Goal: Check status: Check status

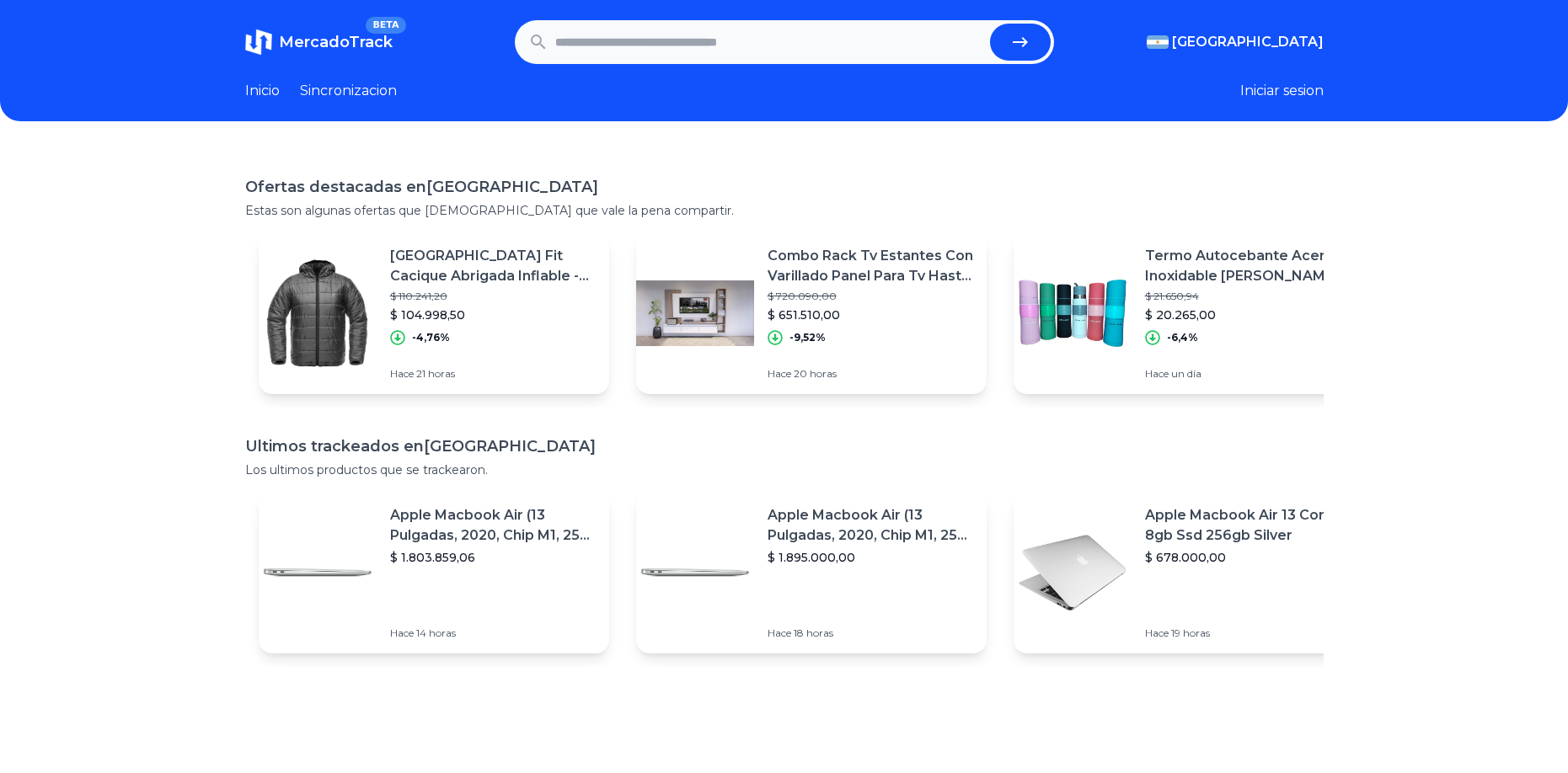
click at [365, 100] on link "Sincronizacion" at bounding box center [348, 91] width 97 height 20
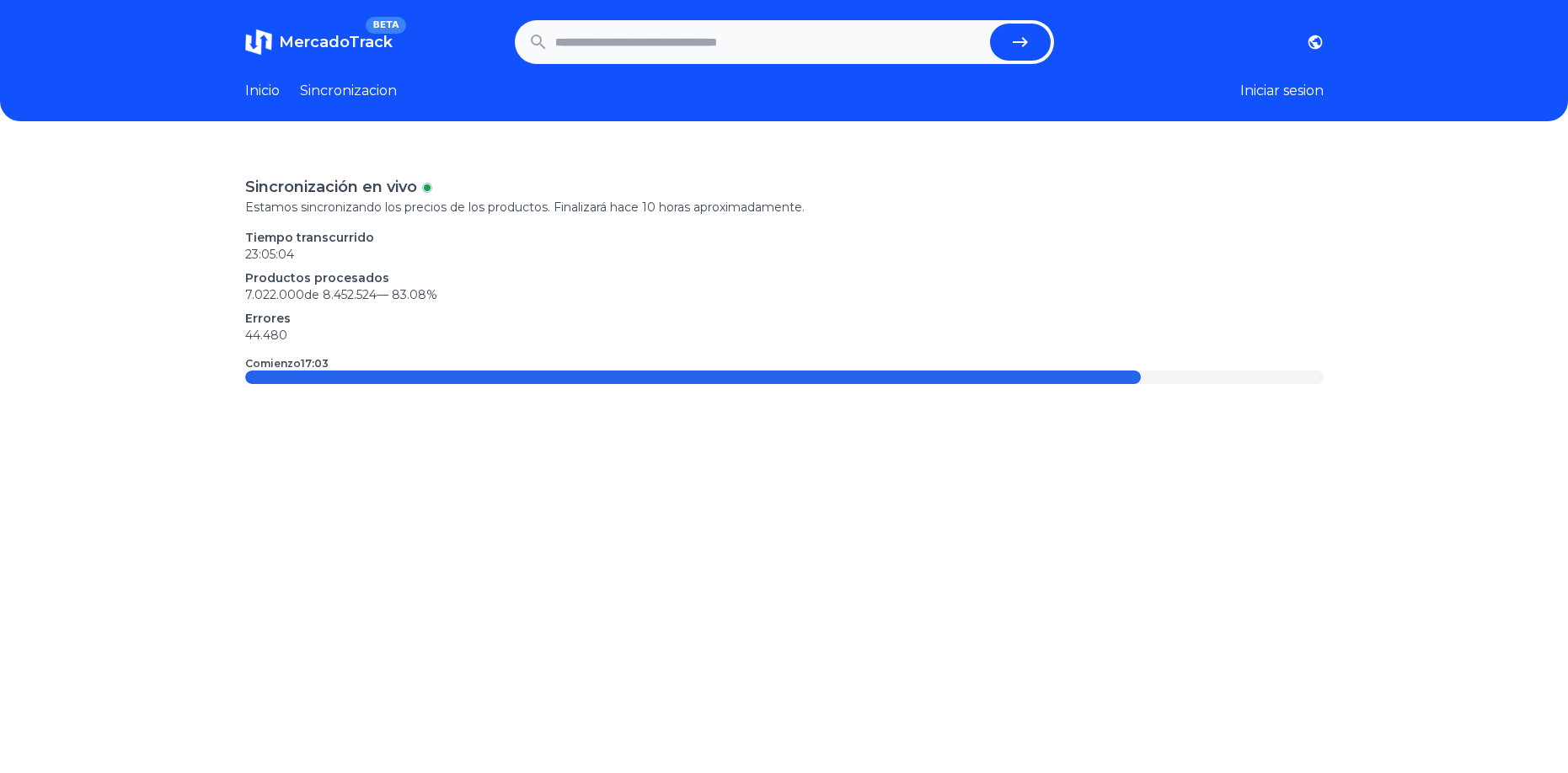
click at [426, 190] on div "Sincronización en vivo" at bounding box center [784, 187] width 1078 height 23
drag, startPoint x: 455, startPoint y: 191, endPoint x: 579, endPoint y: 208, distance: 125.2
click at [553, 204] on div "Sincronización en vivo Estamos sincronizando los precios de los productos. Fina…" at bounding box center [784, 195] width 1078 height 40
click at [639, 224] on div "Sincronización en vivo Estamos sincronizando los precios de los productos. Fina…" at bounding box center [784, 280] width 1078 height 209
click at [633, 29] on input "text" at bounding box center [768, 42] width 428 height 37
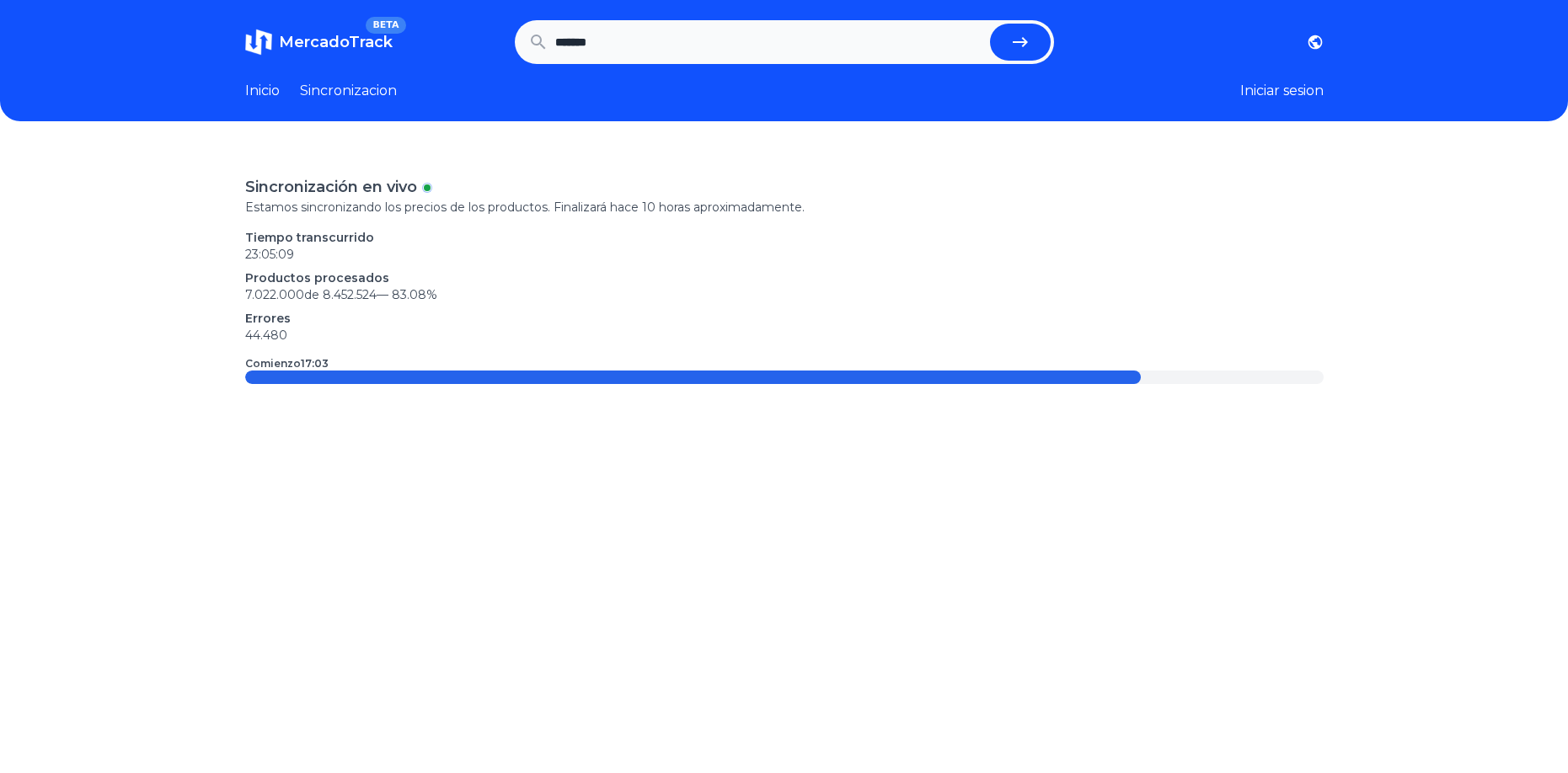
type input "*******"
click at [990, 23] on button "submit" at bounding box center [1020, 42] width 60 height 37
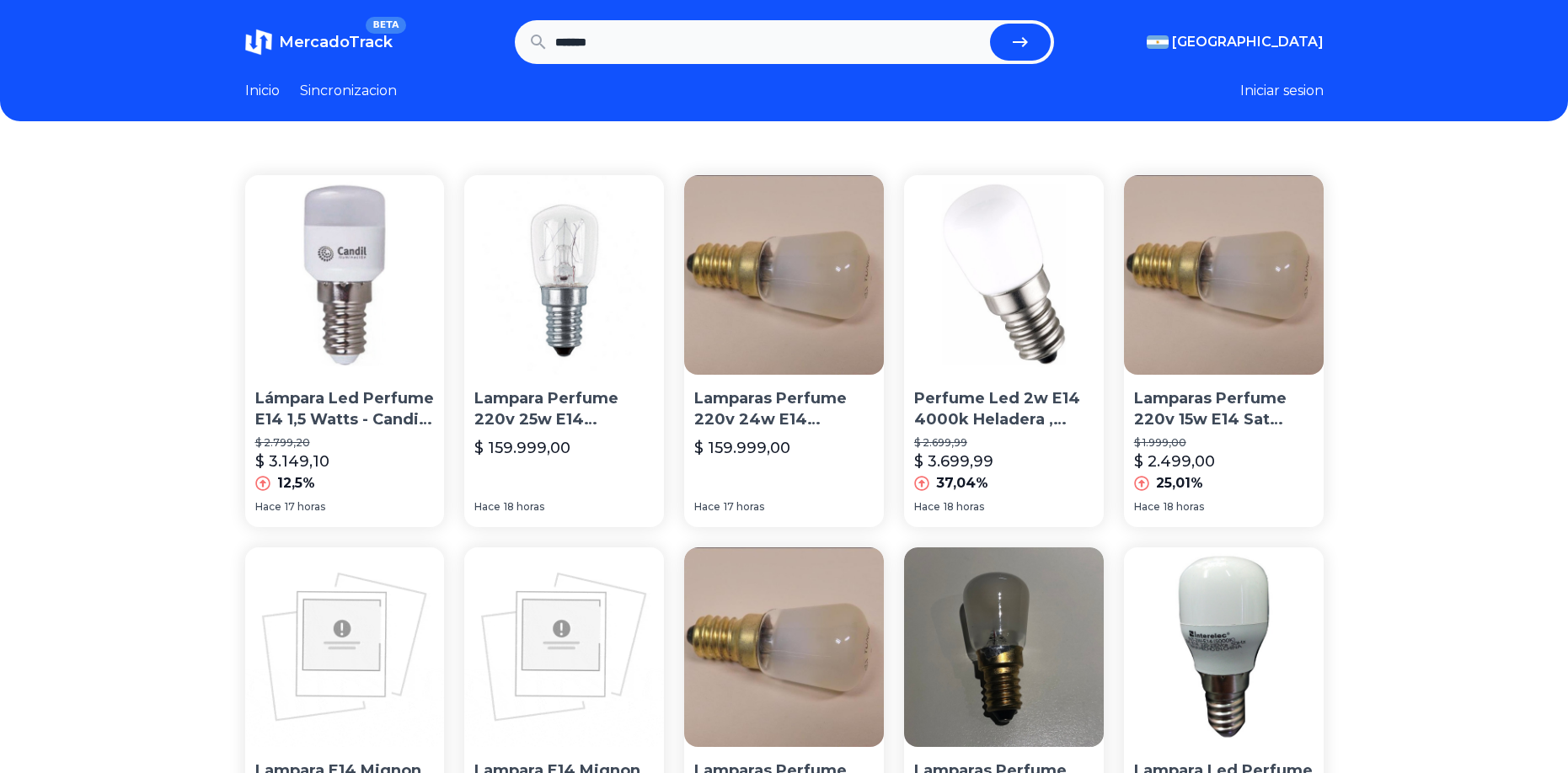
drag, startPoint x: 570, startPoint y: 34, endPoint x: 573, endPoint y: 42, distance: 8.5
